Goal: Check status: Check status

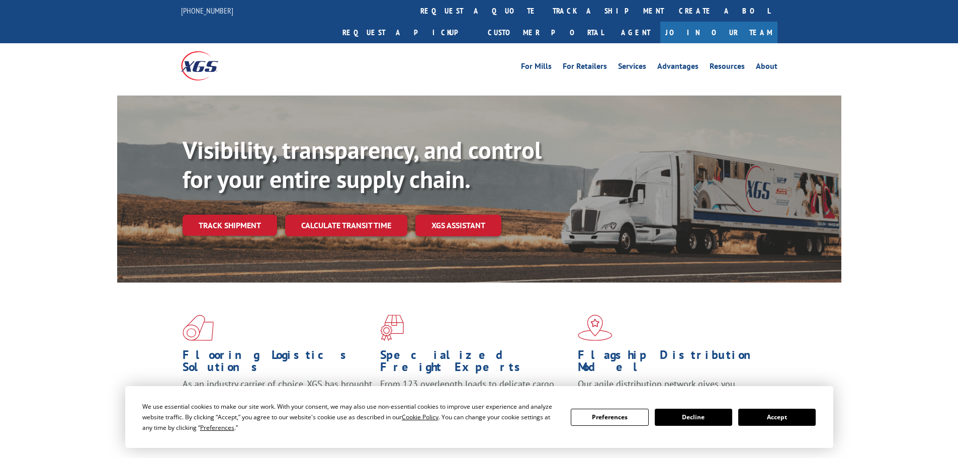
drag, startPoint x: 462, startPoint y: 13, endPoint x: 461, endPoint y: 31, distance: 18.6
click at [545, 13] on link "track a shipment" at bounding box center [608, 11] width 126 height 22
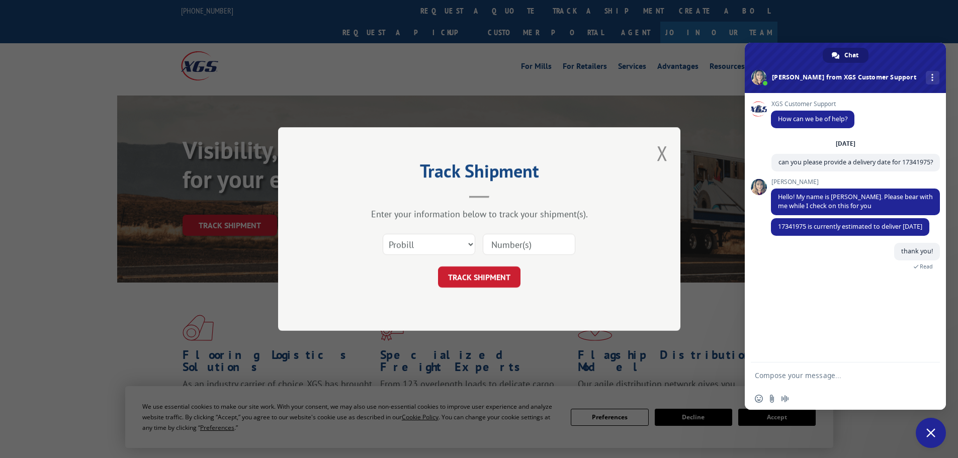
click at [517, 238] on input at bounding box center [529, 244] width 93 height 21
paste textarea "17342182"
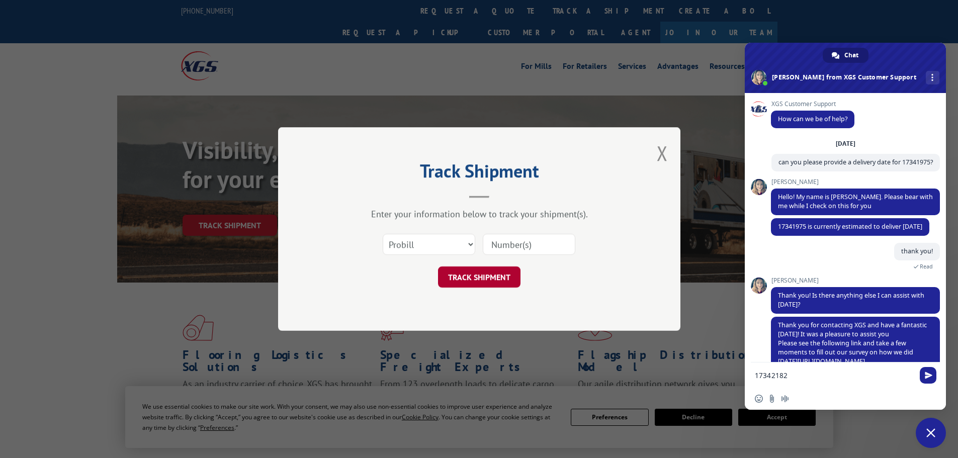
scroll to position [38, 0]
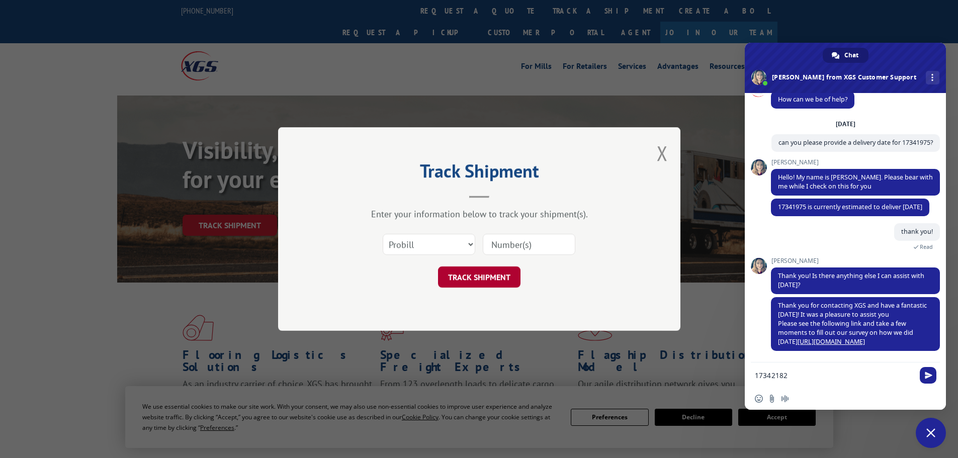
type textarea "17342182"
click at [505, 273] on button "TRACK SHIPMENT" at bounding box center [479, 276] width 82 height 21
paste input "17342182"
type input "17342182"
click at [502, 273] on button "TRACK SHIPMENT" at bounding box center [479, 276] width 82 height 21
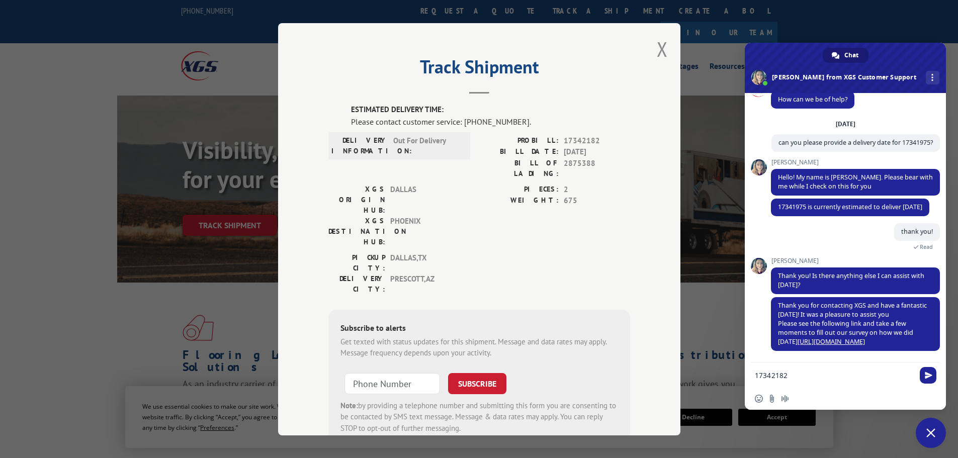
click at [754, 375] on div "17342182" at bounding box center [845, 375] width 201 height 27
click at [757, 370] on form "17342182" at bounding box center [834, 375] width 159 height 27
click at [755, 372] on textarea "17342182" at bounding box center [834, 375] width 159 height 9
click at [893, 367] on form "Can you please confirm if 17342182" at bounding box center [834, 375] width 159 height 27
click at [892, 375] on textarea "Can you please confirm if 17342182" at bounding box center [834, 375] width 159 height 9
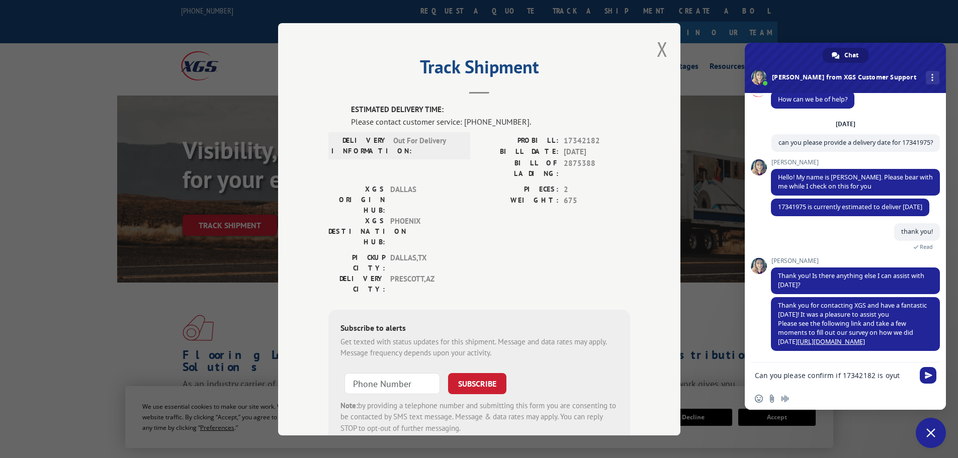
click at [887, 373] on textarea "Can you please confirm if 17342182 is oyut" at bounding box center [834, 375] width 159 height 9
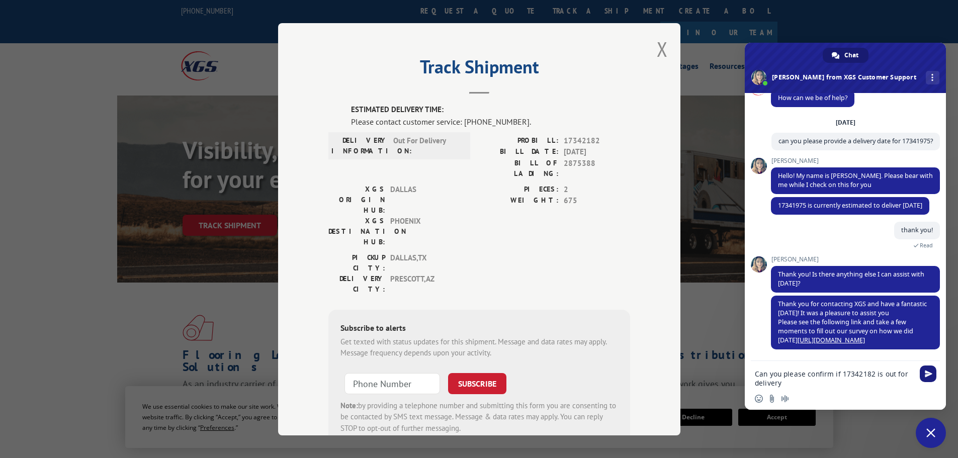
type textarea "Can you please confirm if 17342182 is out for delivery?"
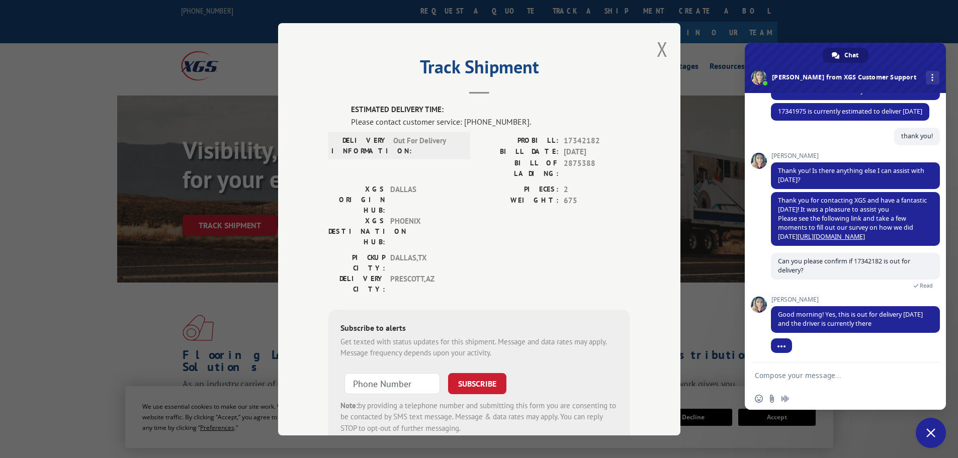
scroll to position [135, 0]
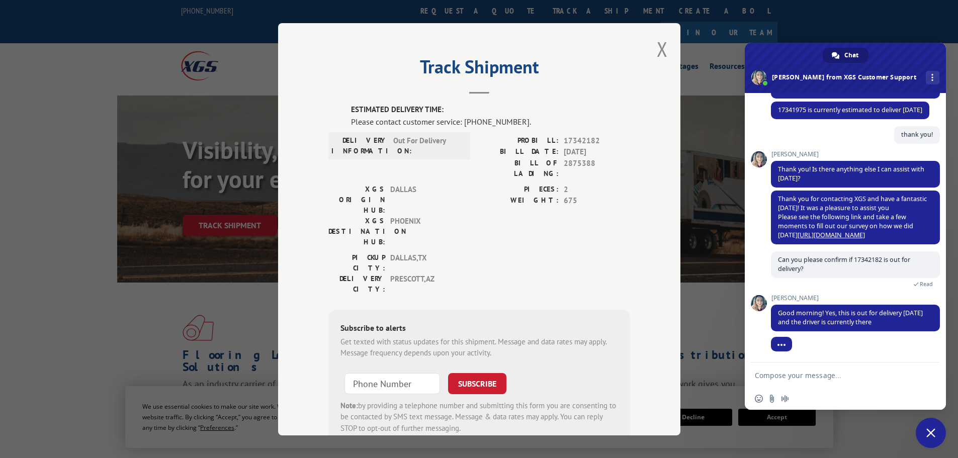
click at [777, 375] on textarea "Compose your message..." at bounding box center [834, 375] width 159 height 9
type textarea "awesome!! thank you"
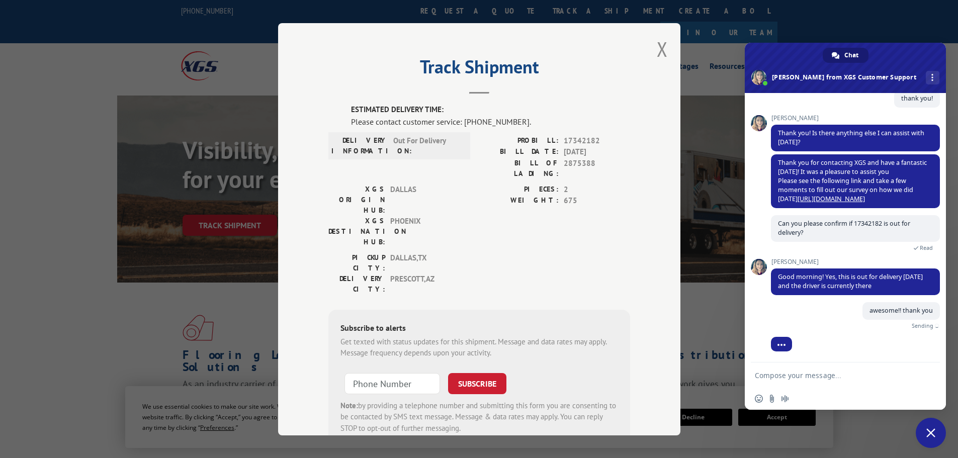
scroll to position [159, 0]
